Goal: Task Accomplishment & Management: Manage account settings

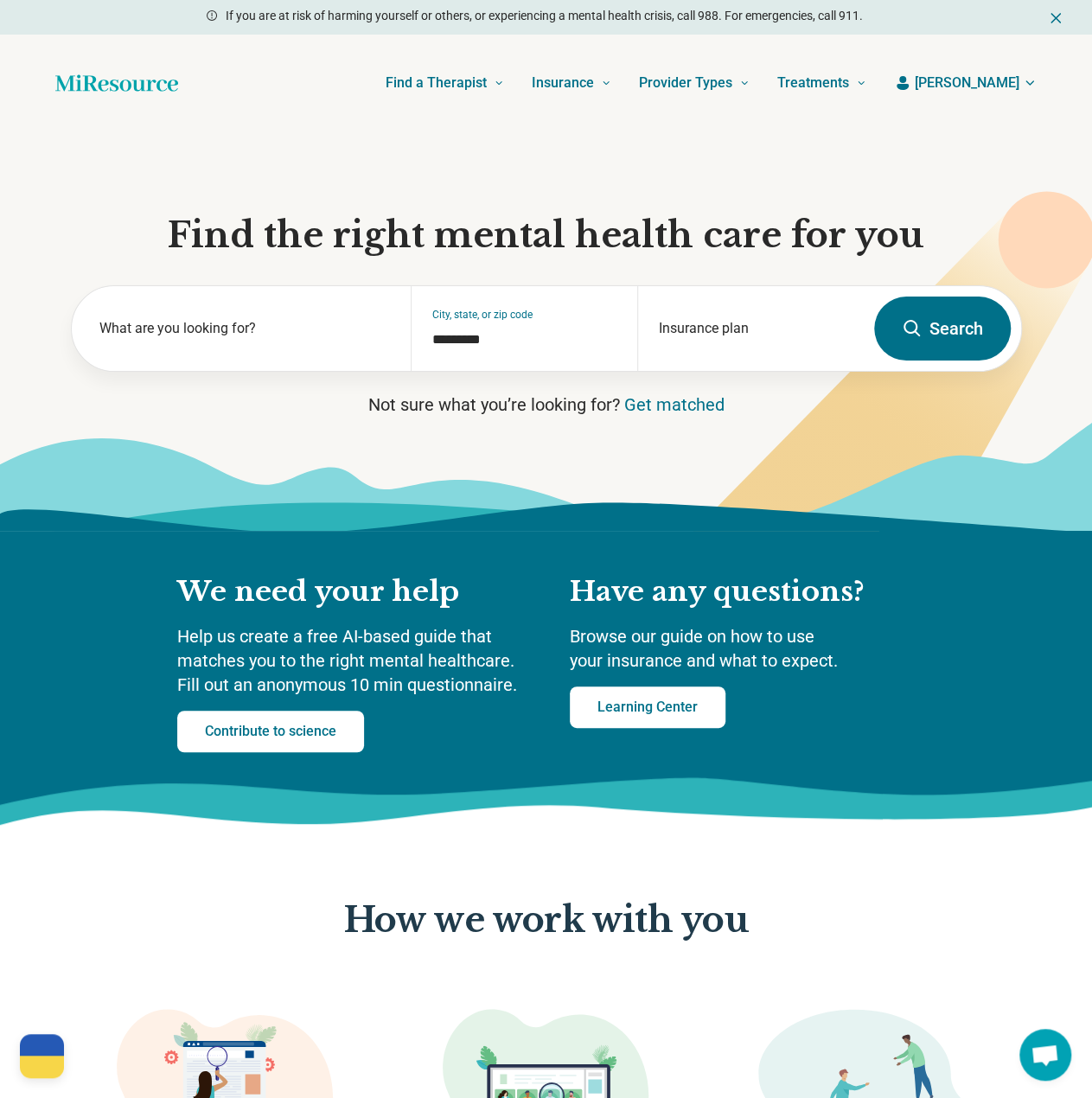
click at [1020, 84] on button "[PERSON_NAME]" at bounding box center [965, 83] width 142 height 21
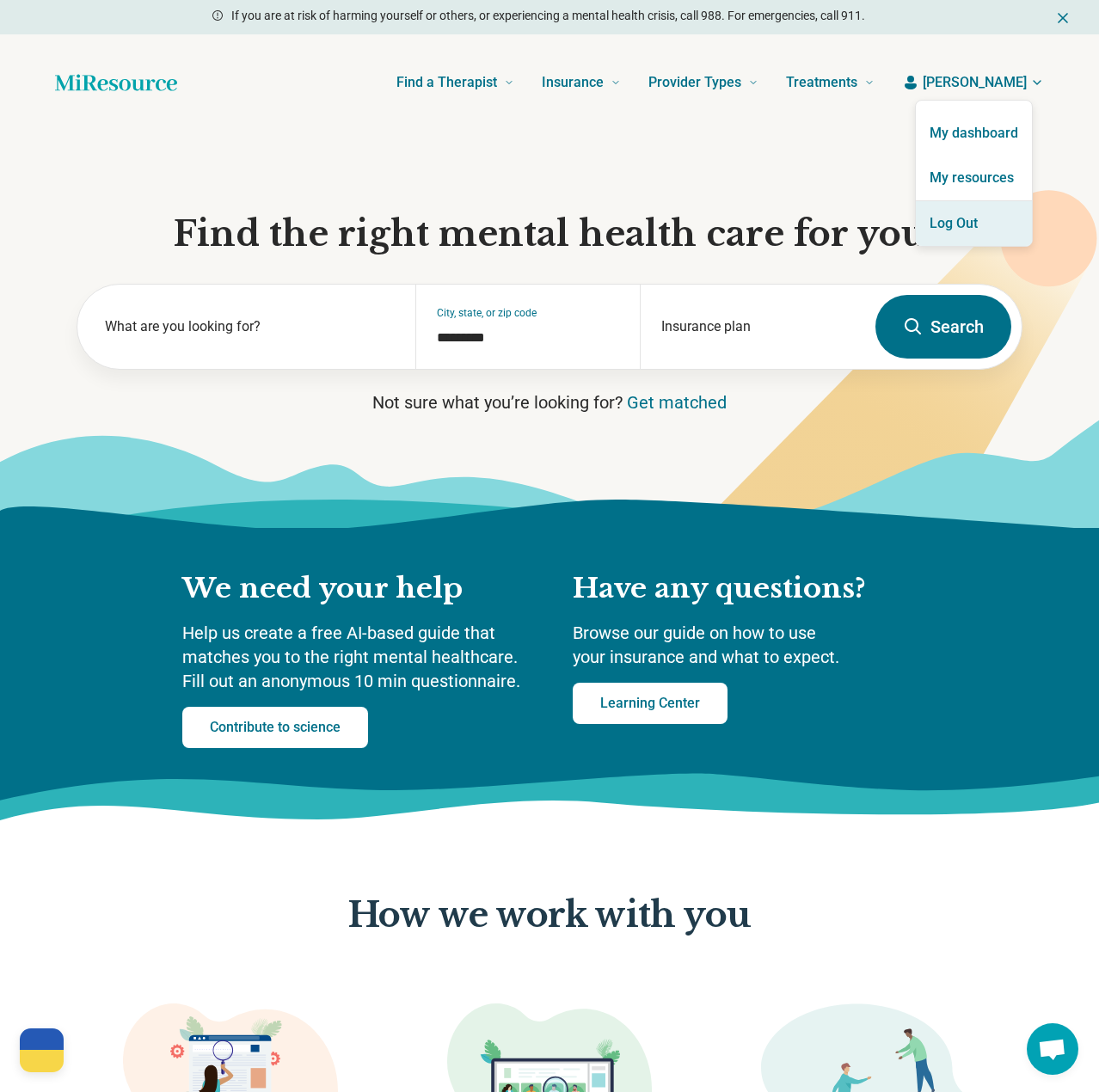
click at [944, 210] on button "Log Out" at bounding box center [973, 223] width 116 height 45
click at [963, 219] on button "Log Out" at bounding box center [973, 223] width 116 height 45
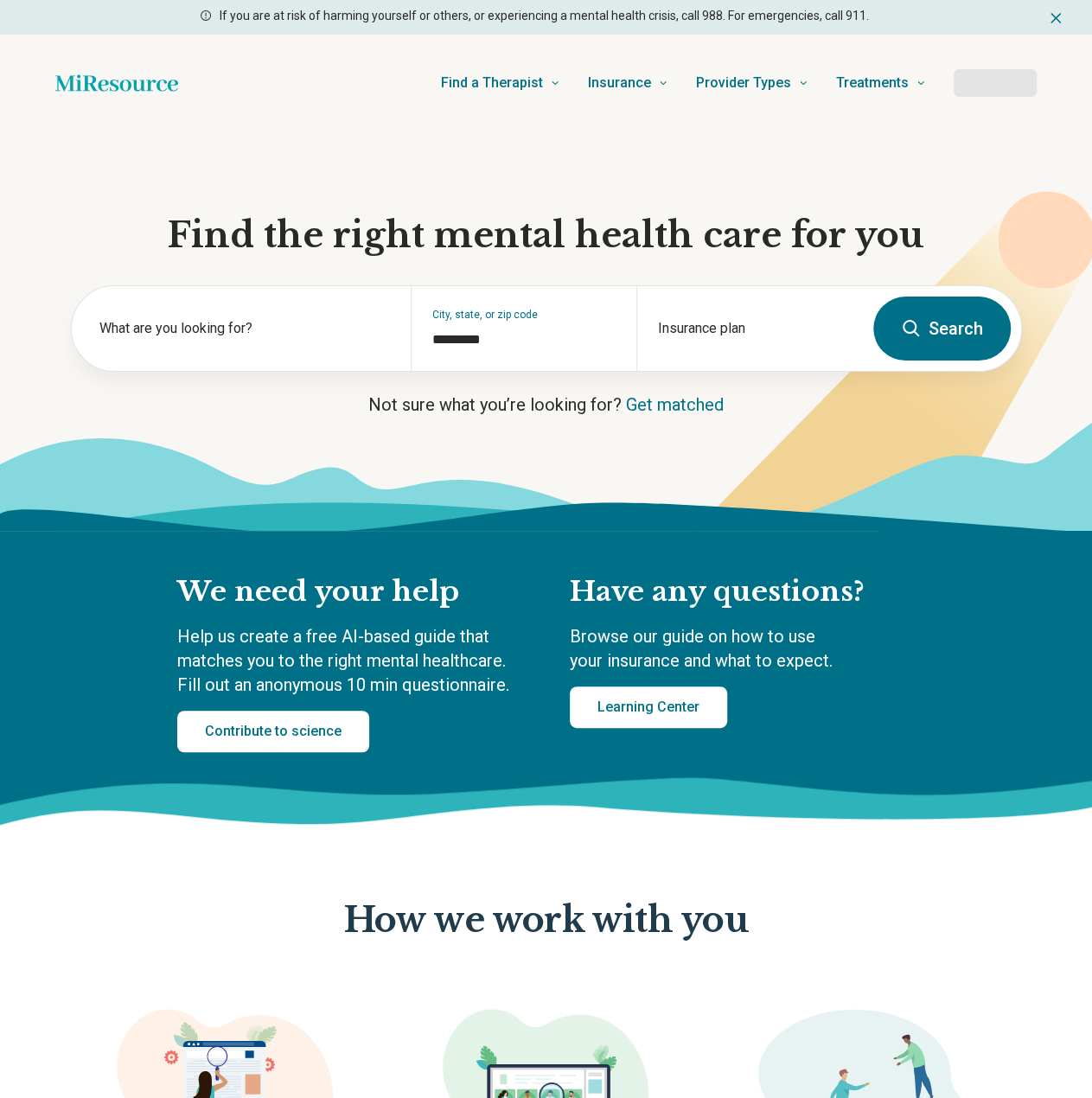
type input "*********"
click at [996, 87] on button "Log In" at bounding box center [996, 83] width 82 height 28
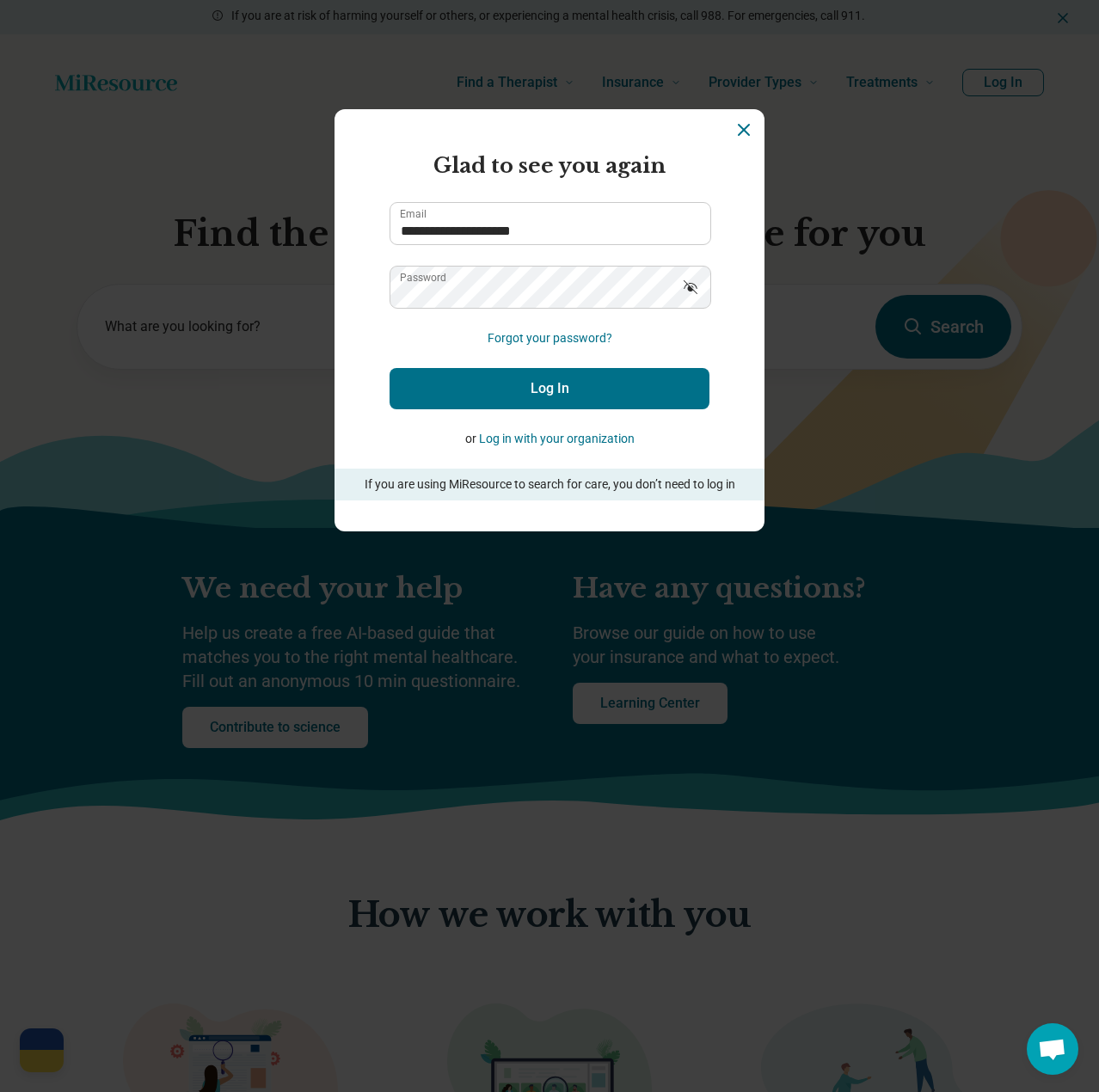
click at [543, 381] on button "Log In" at bounding box center [549, 388] width 320 height 41
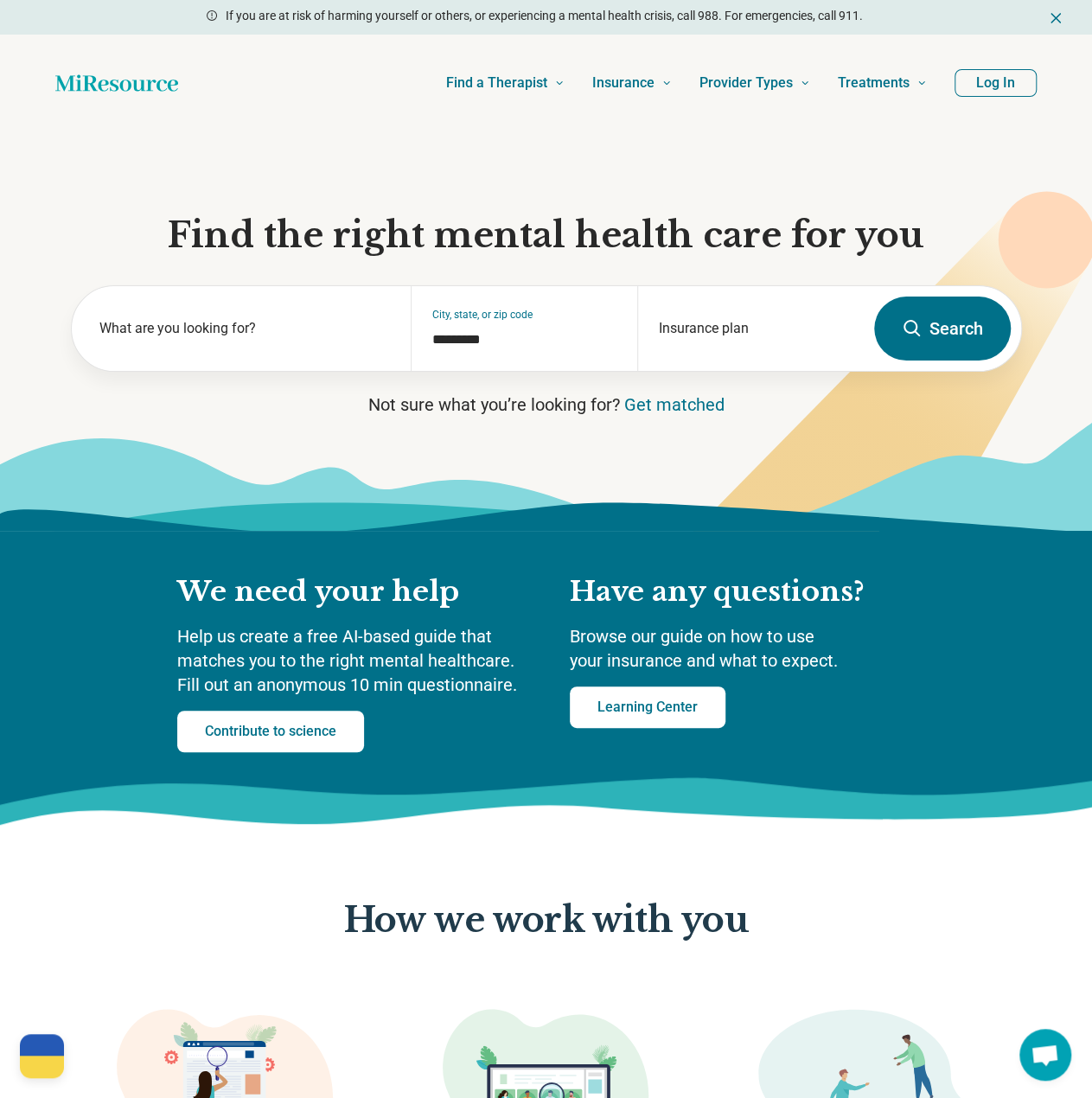
click at [994, 77] on button "Log In" at bounding box center [996, 83] width 82 height 28
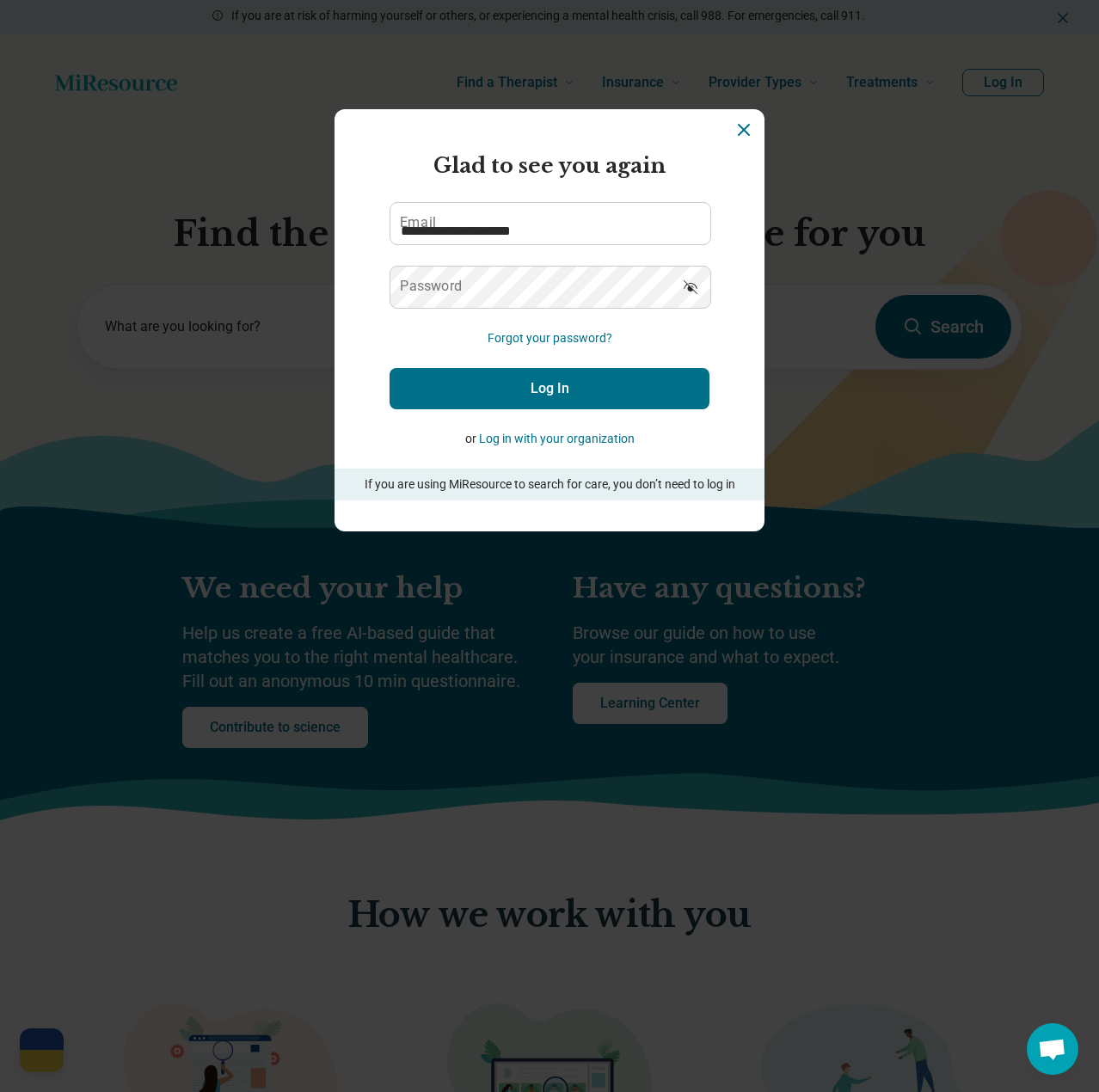
click at [538, 396] on button "Log In" at bounding box center [549, 388] width 320 height 41
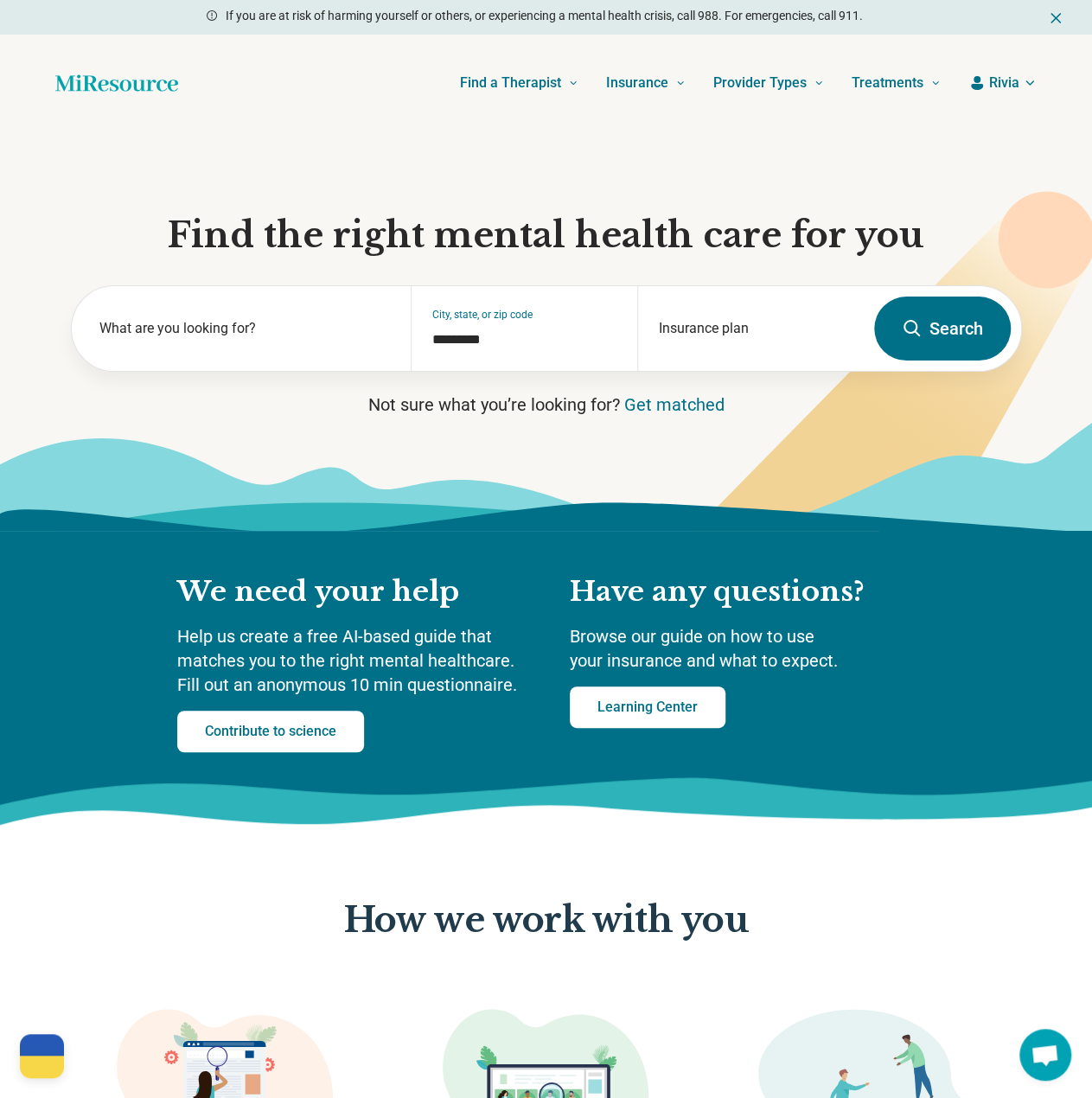
click at [1000, 70] on header "Find a Therapist Mental Health Conditions [MEDICAL_DATA] Anxiety [MEDICAL_DATA]…" at bounding box center [546, 83] width 1037 height 69
click at [1000, 82] on span "Rivia" at bounding box center [1004, 83] width 30 height 21
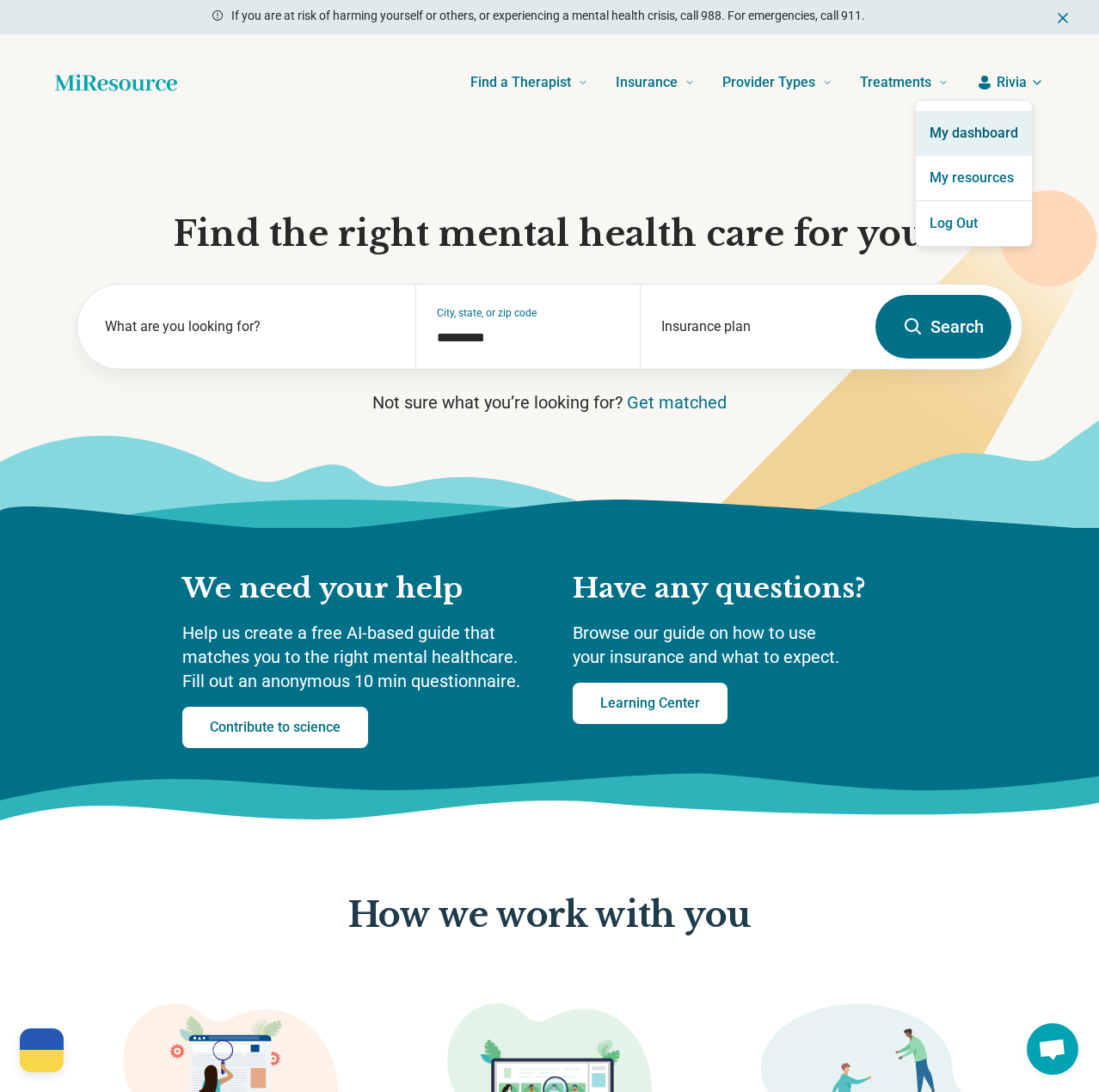
click at [990, 129] on link "My dashboard" at bounding box center [973, 133] width 116 height 45
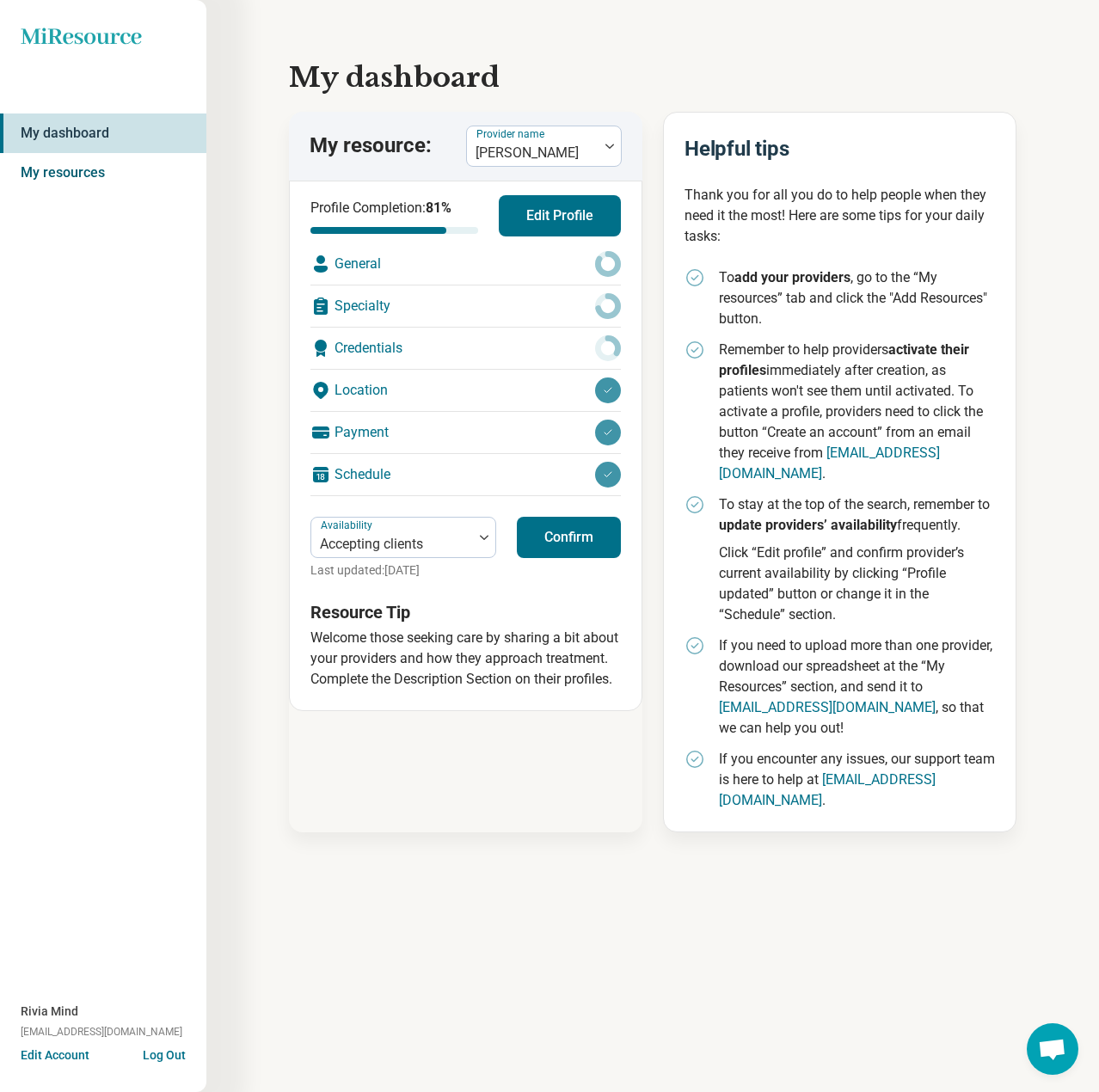
click at [74, 168] on link "My resources" at bounding box center [103, 172] width 207 height 39
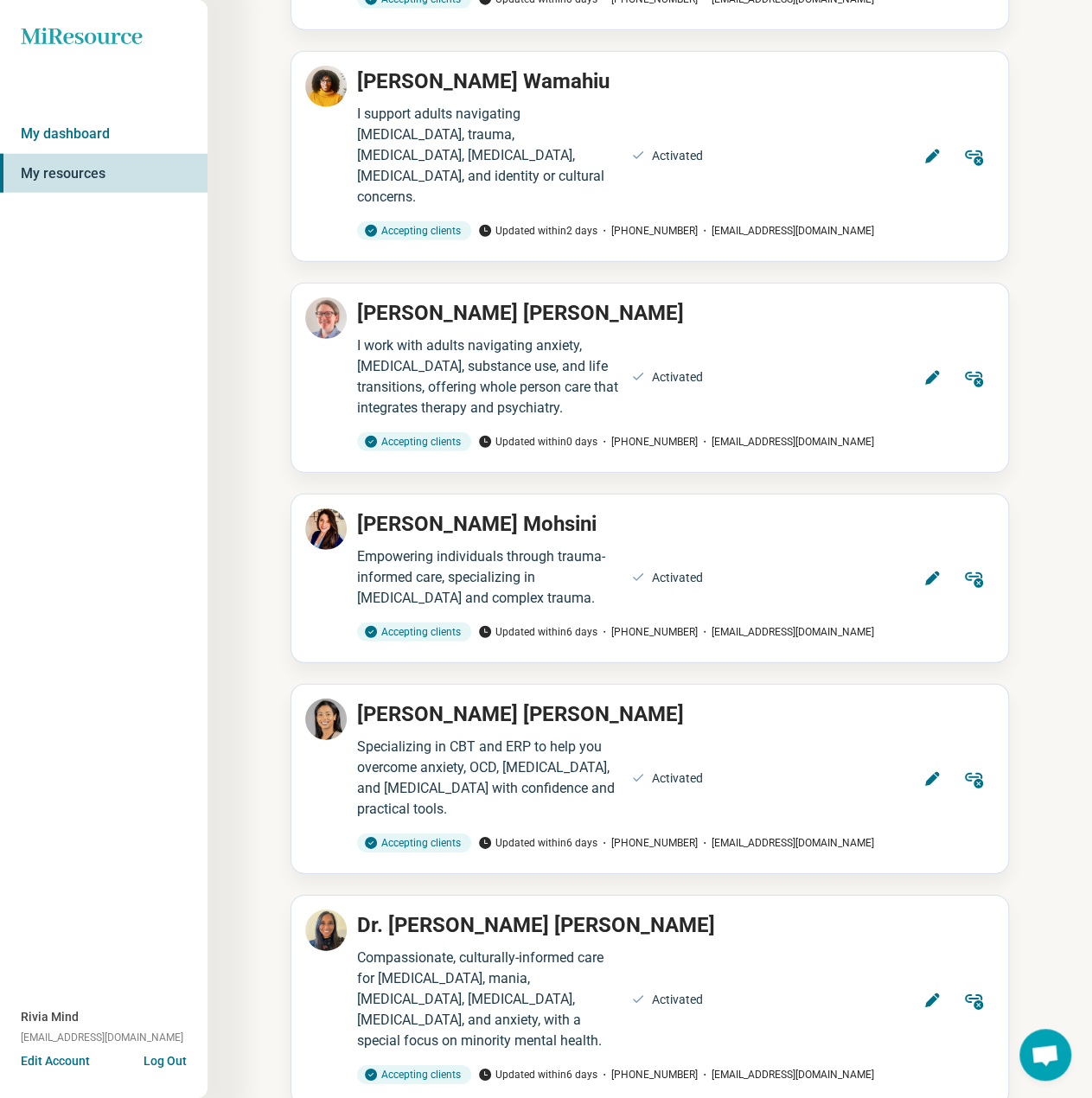
scroll to position [2075, 0]
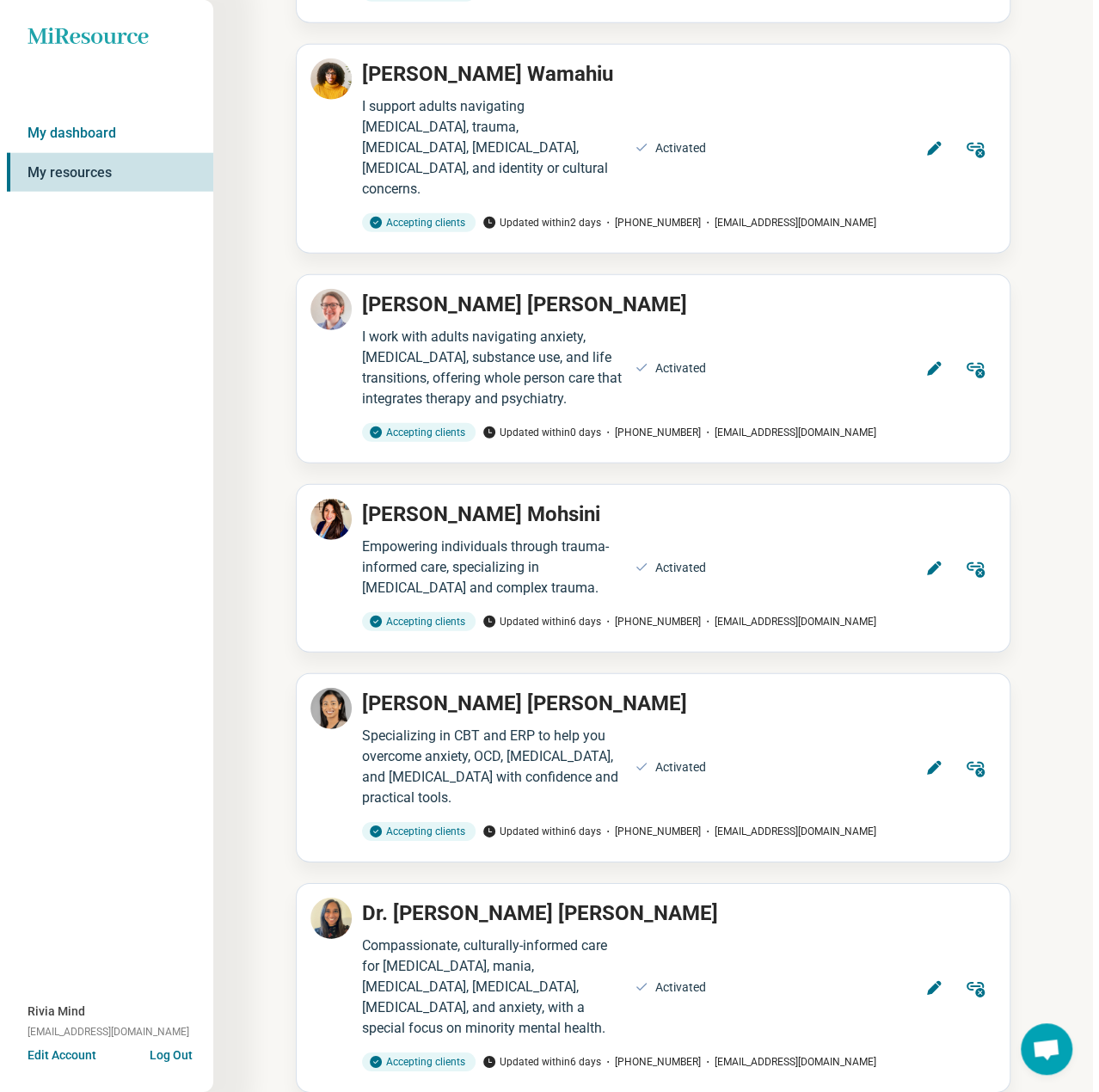
scroll to position [3571, 0]
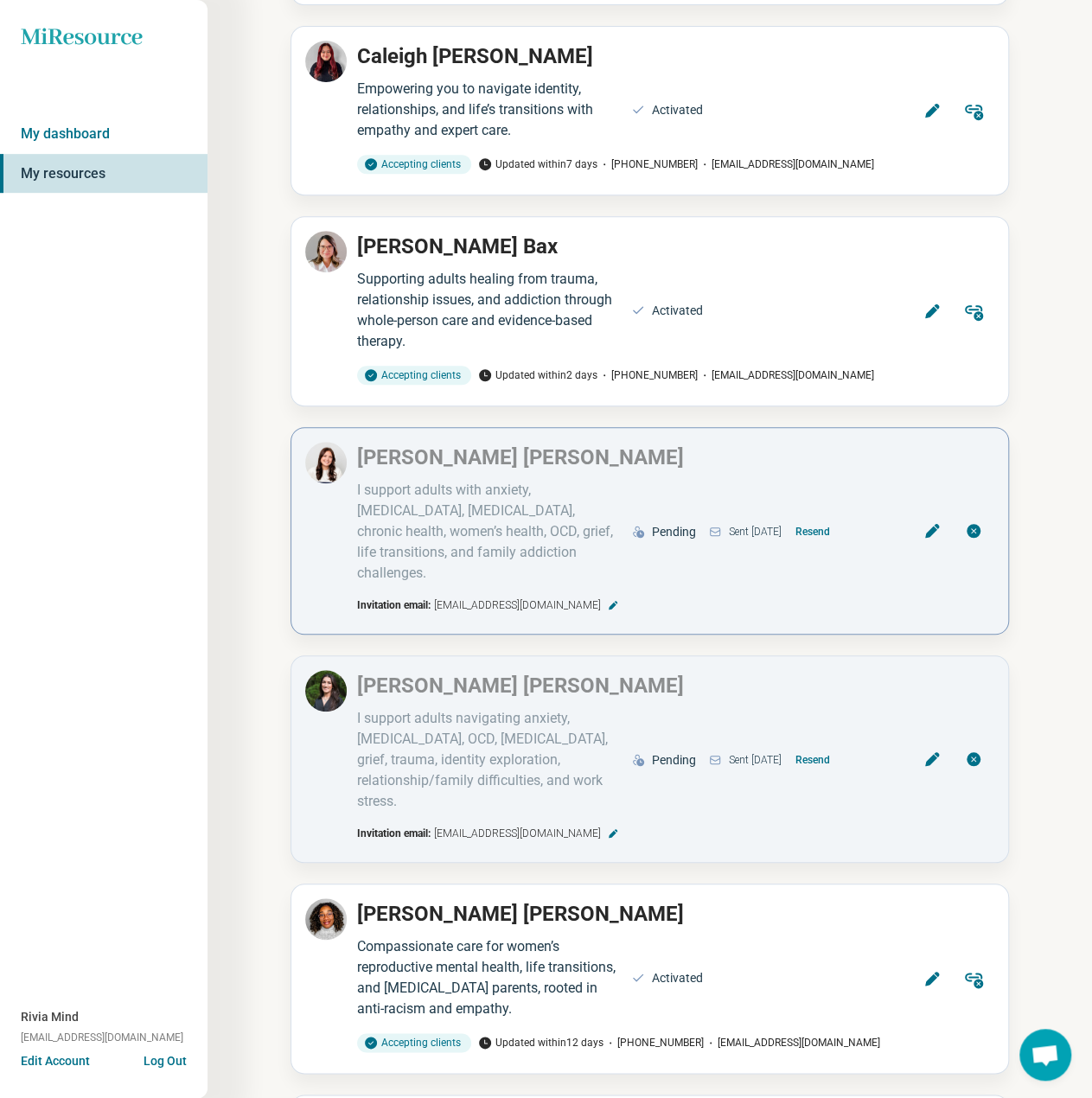
click at [828, 518] on button "Resend" at bounding box center [812, 532] width 49 height 28
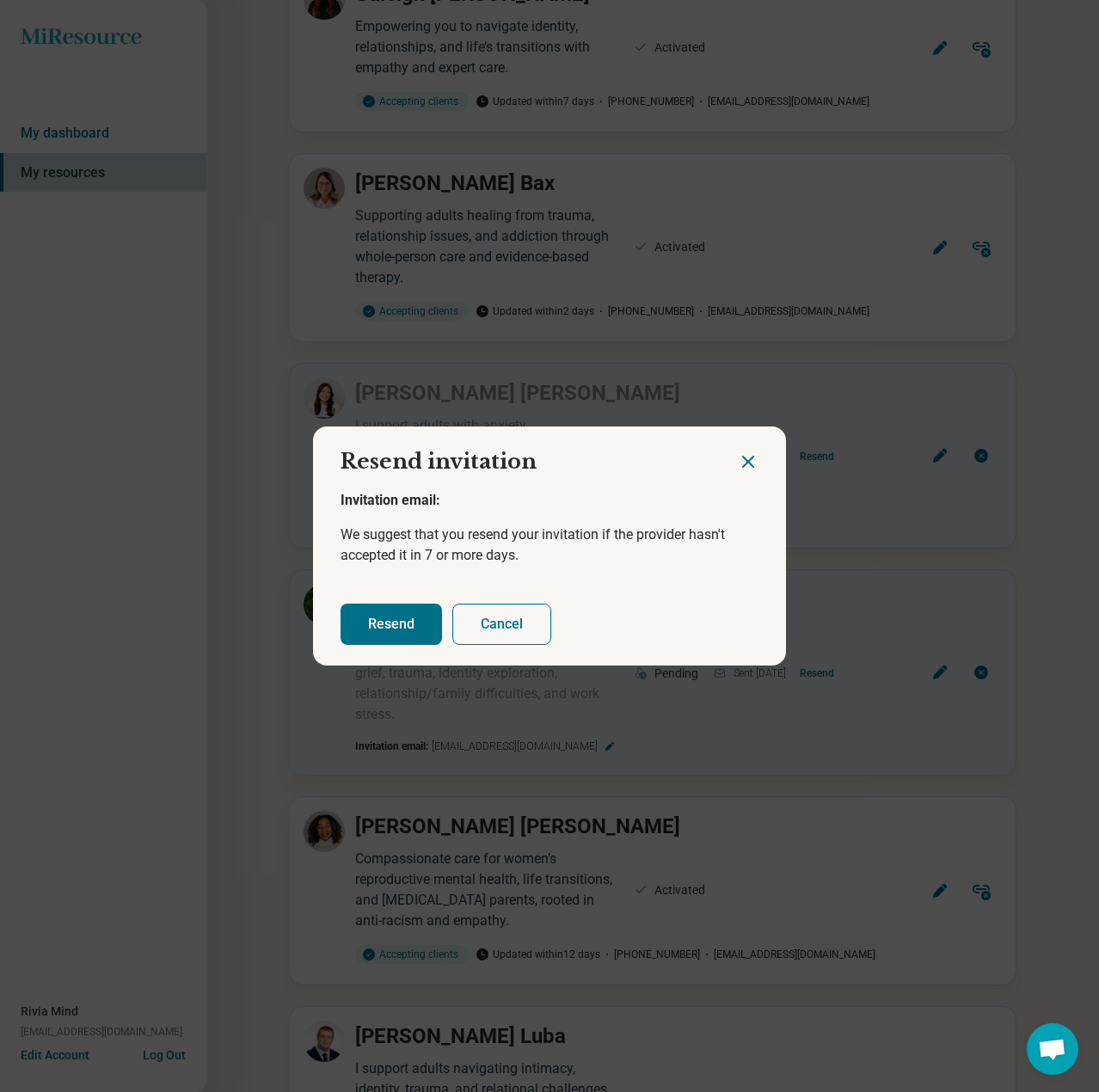
click at [389, 624] on button "Resend" at bounding box center [391, 624] width 101 height 41
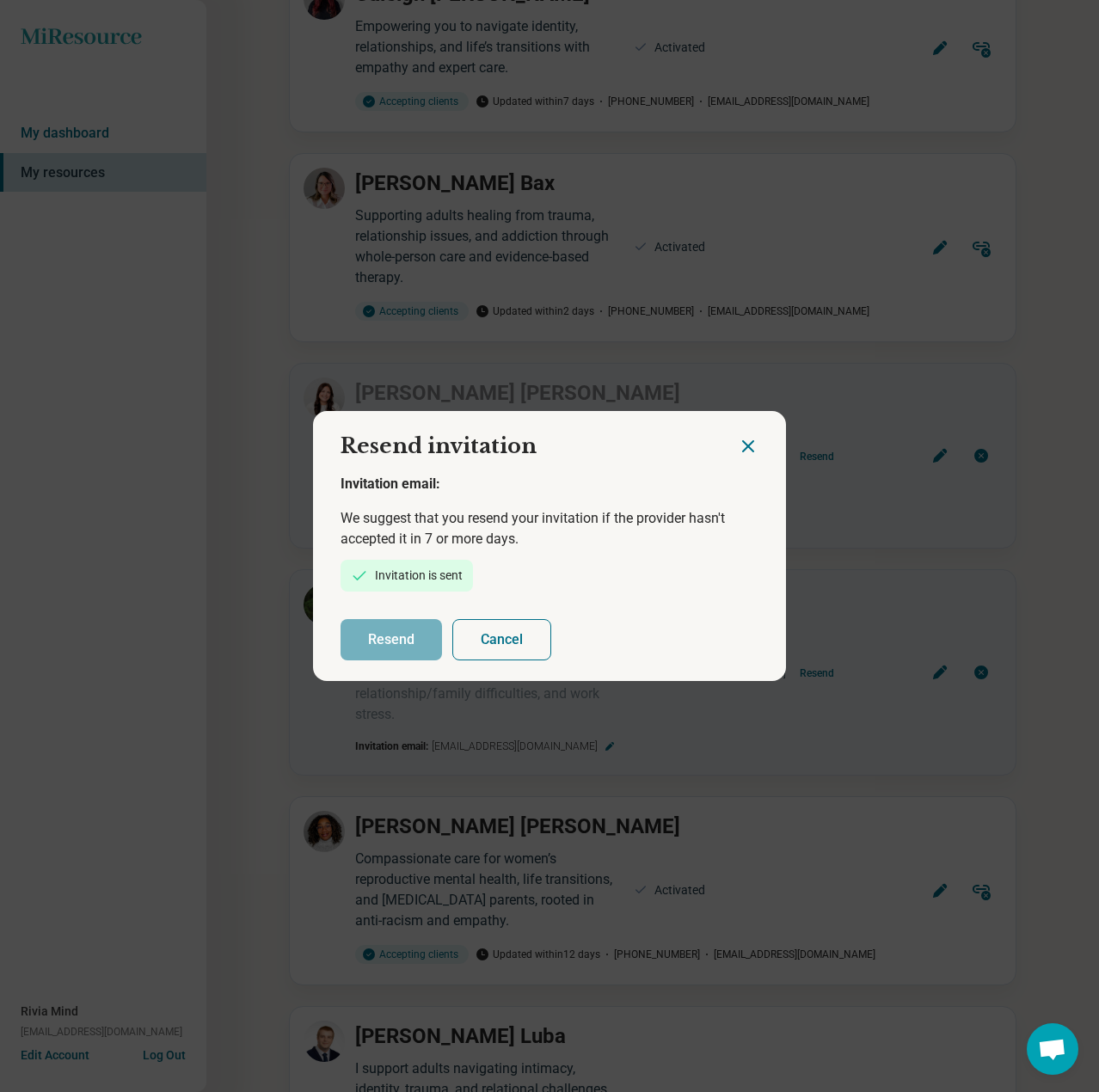
click at [743, 447] on icon "Close dialog" at bounding box center [747, 446] width 10 height 10
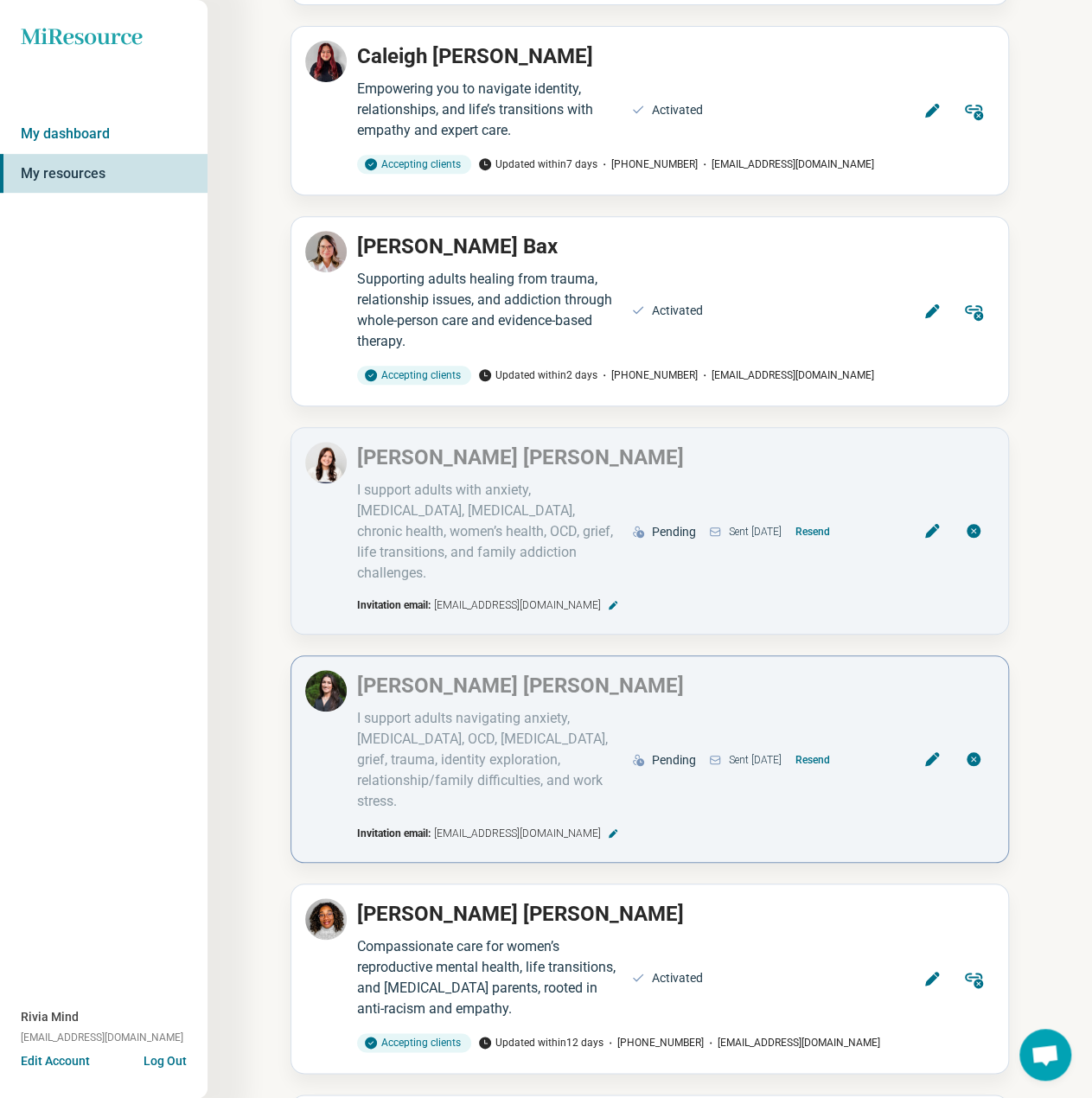
click at [837, 746] on button "Resend" at bounding box center [812, 760] width 49 height 28
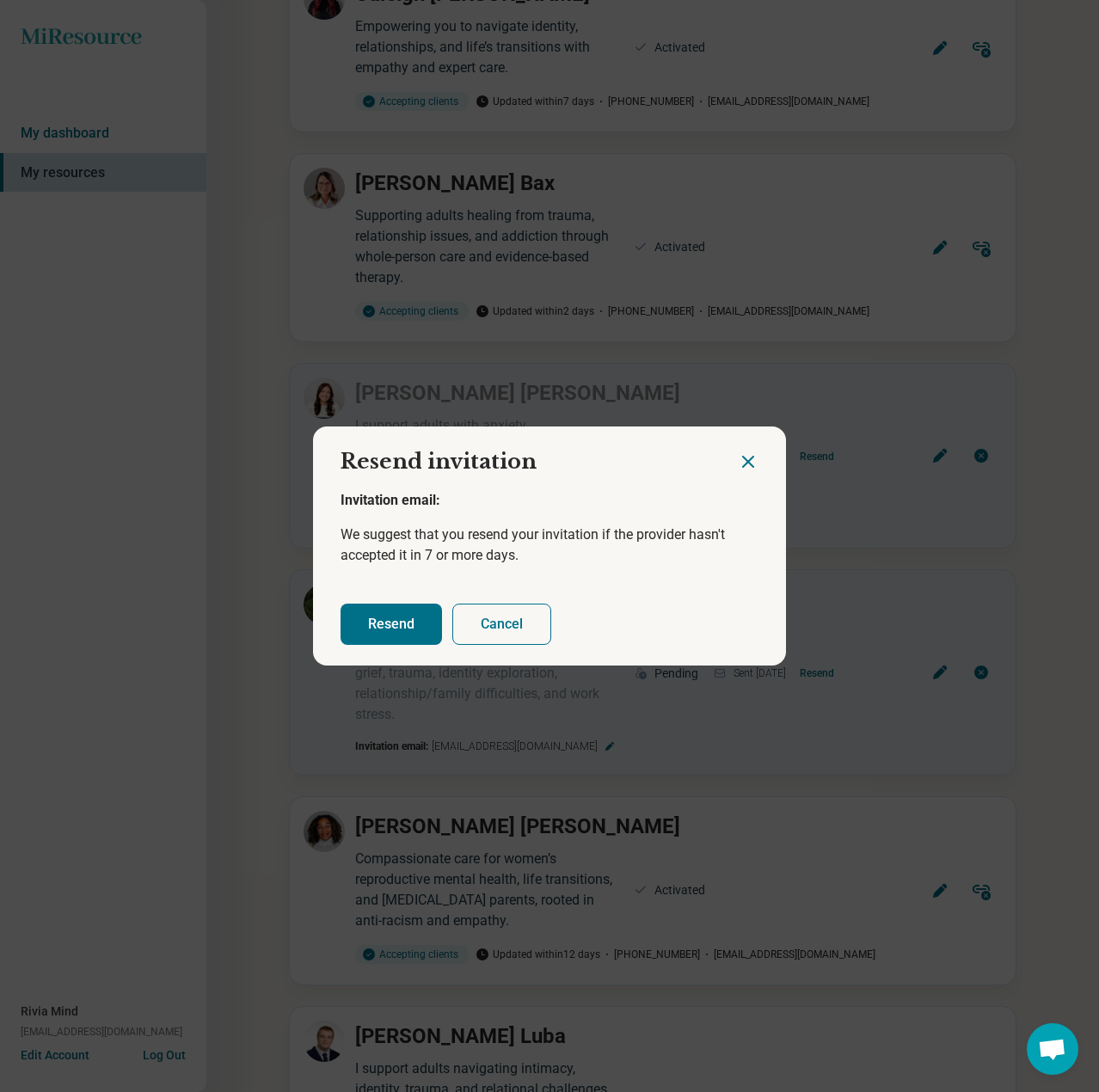
click at [394, 616] on button "Resend" at bounding box center [391, 624] width 101 height 41
